Goal: Use online tool/utility: Utilize a website feature to perform a specific function

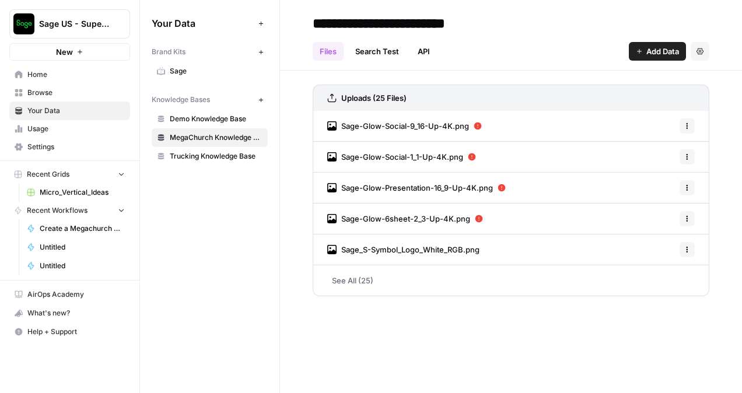
click at [48, 72] on span "Home" at bounding box center [75, 74] width 97 height 11
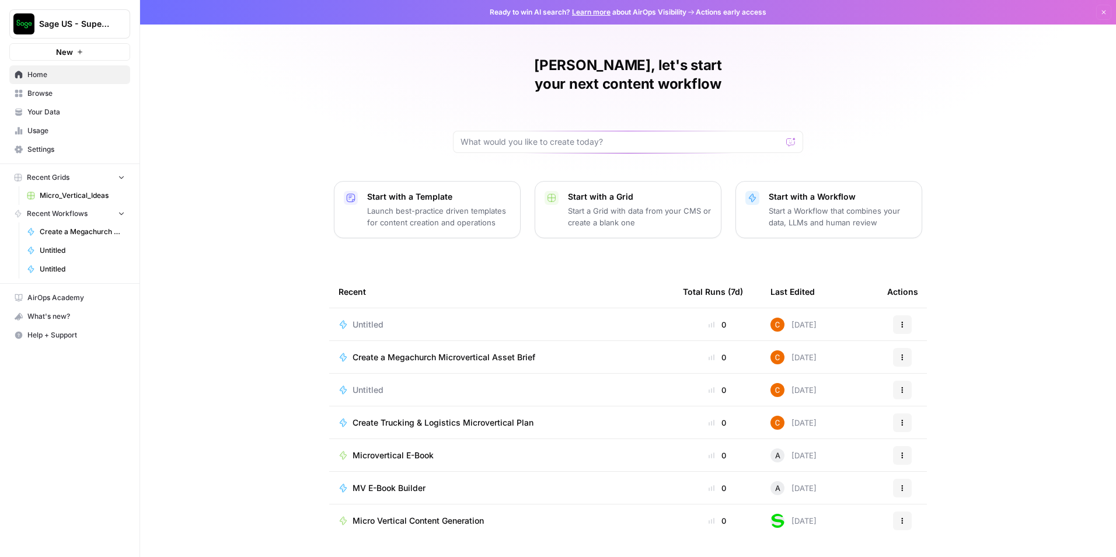
click at [385, 319] on div "Untitled" at bounding box center [373, 325] width 40 height 12
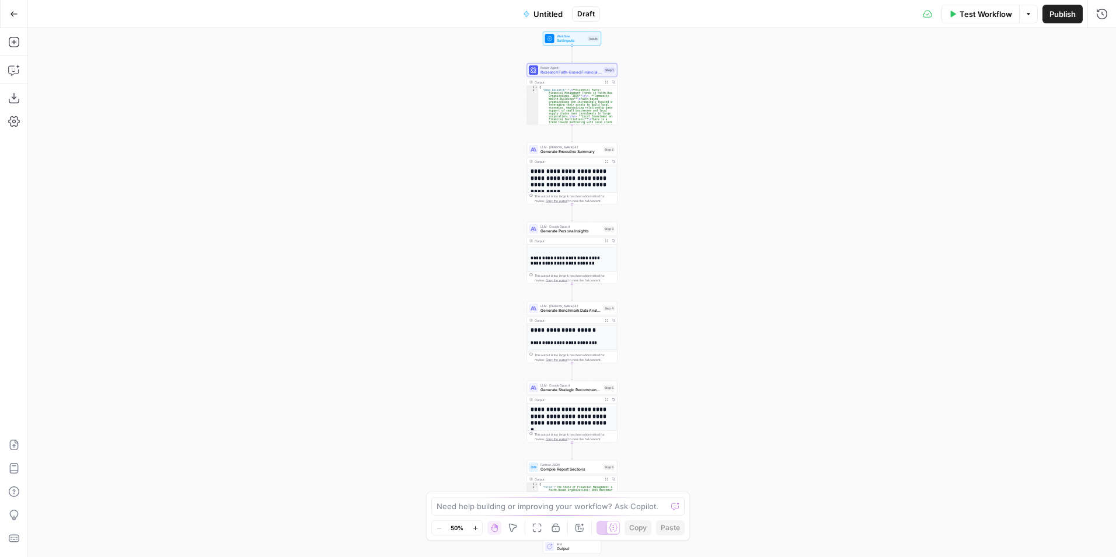
click at [742, 21] on button "Test Workflow" at bounding box center [980, 14] width 78 height 19
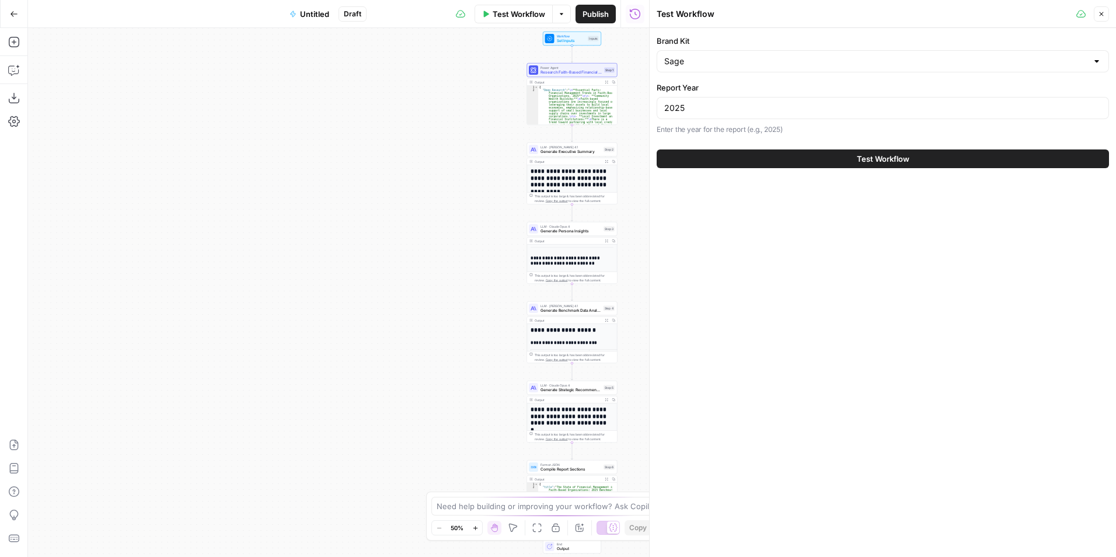
click at [740, 148] on div "Test Workflow" at bounding box center [883, 158] width 452 height 33
click at [742, 158] on button "Test Workflow" at bounding box center [883, 158] width 452 height 19
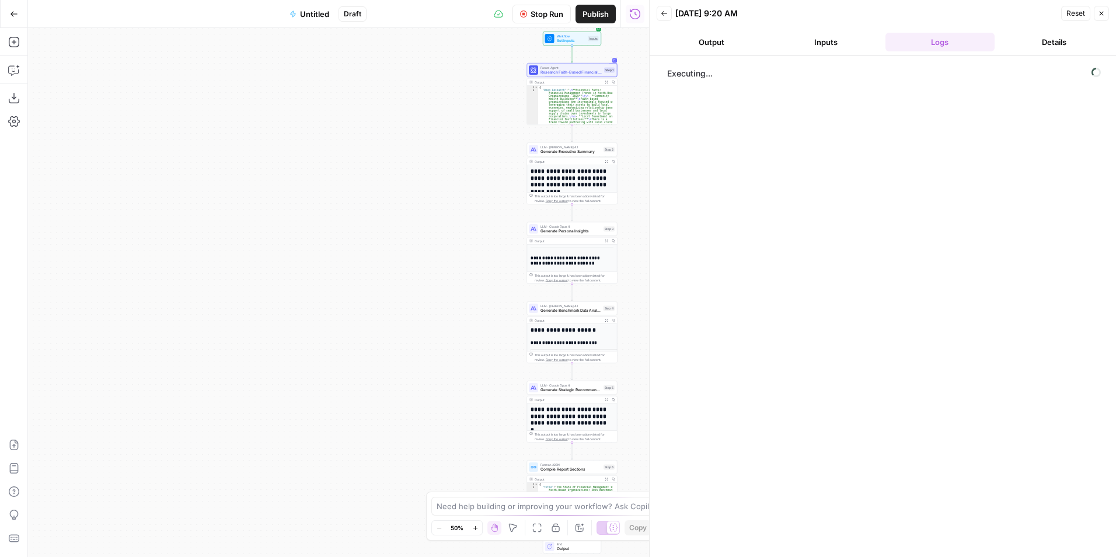
click at [704, 41] on button "Output" at bounding box center [712, 42] width 110 height 19
